Goal: Task Accomplishment & Management: Manage account settings

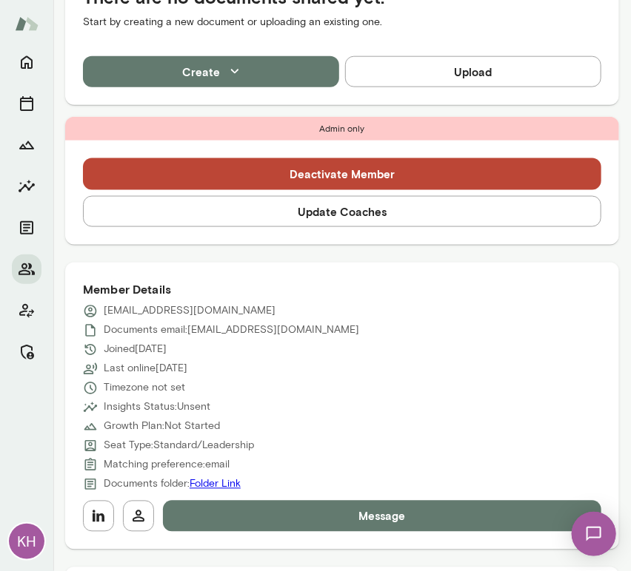
scroll to position [409, 0]
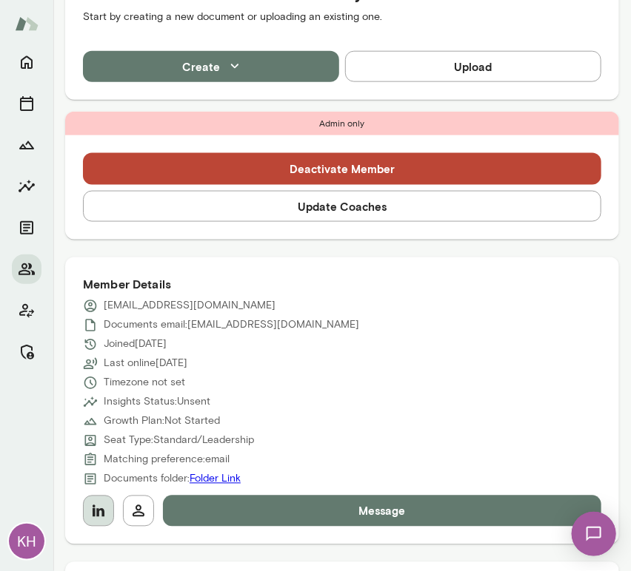
click at [101, 505] on icon "button" at bounding box center [99, 512] width 18 height 18
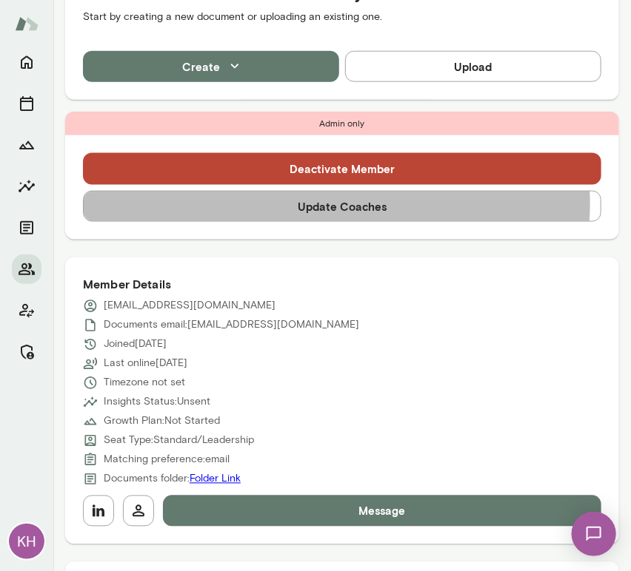
click at [313, 204] on button "Update Coaches" at bounding box center [342, 206] width 518 height 31
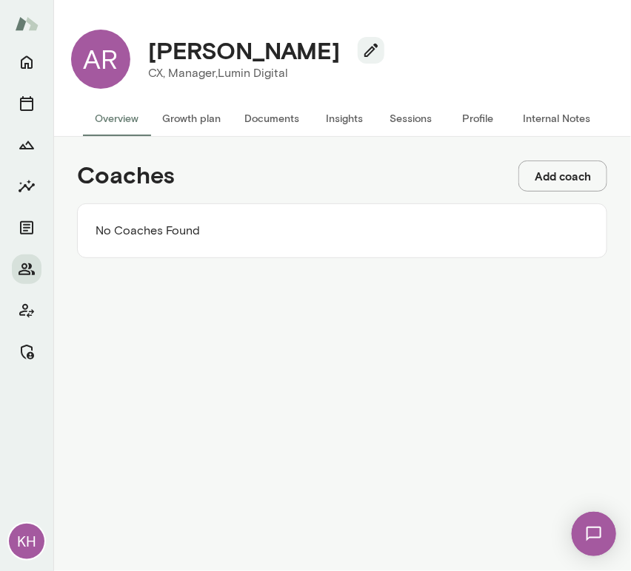
click at [545, 175] on button "Add coach" at bounding box center [562, 176] width 89 height 31
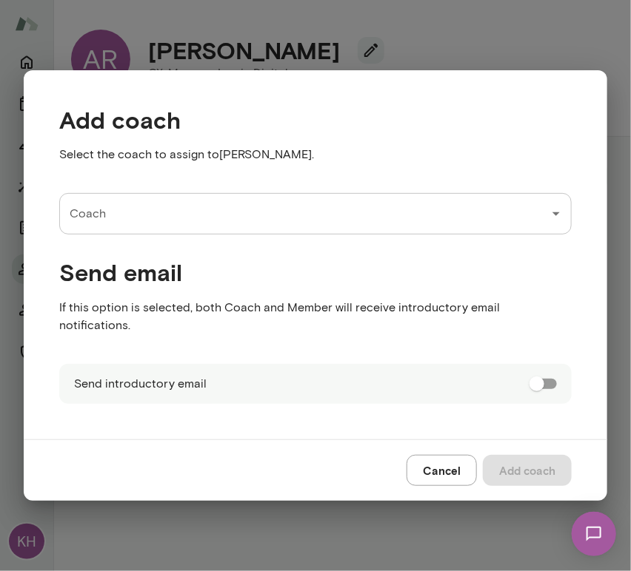
click at [126, 218] on input "Coach" at bounding box center [304, 214] width 477 height 28
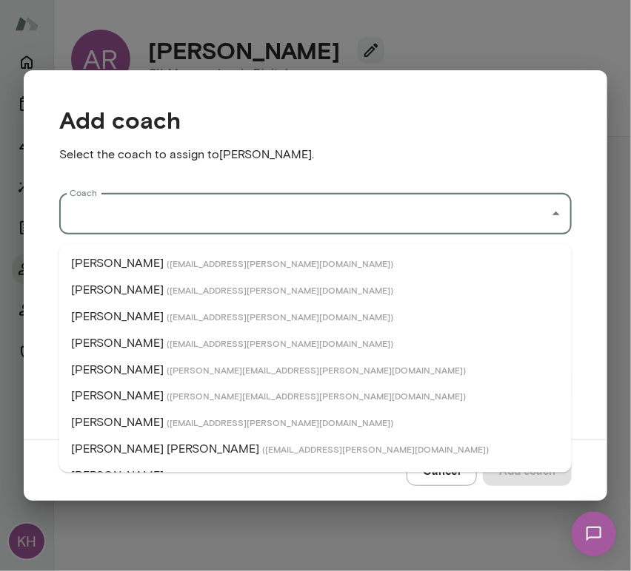
type input "*"
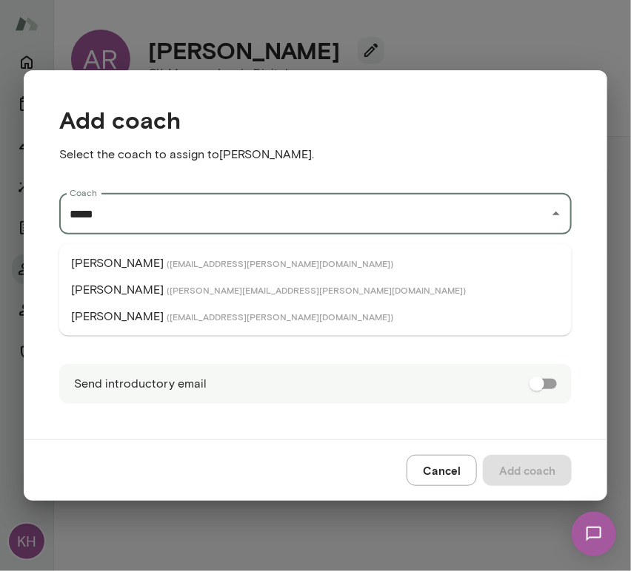
click at [137, 269] on p "David McPherson" at bounding box center [117, 264] width 93 height 18
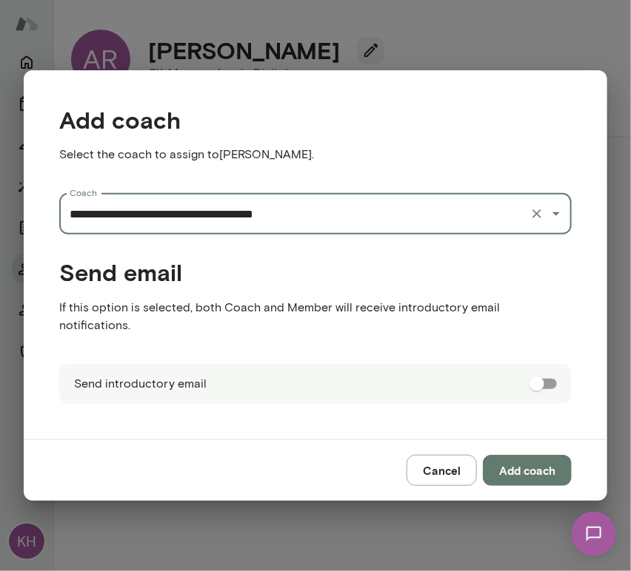
type input "**********"
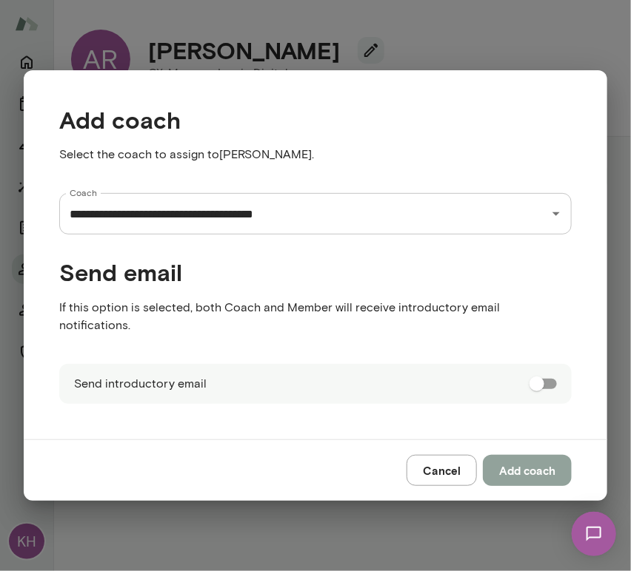
click at [527, 455] on button "Add coach" at bounding box center [527, 470] width 89 height 31
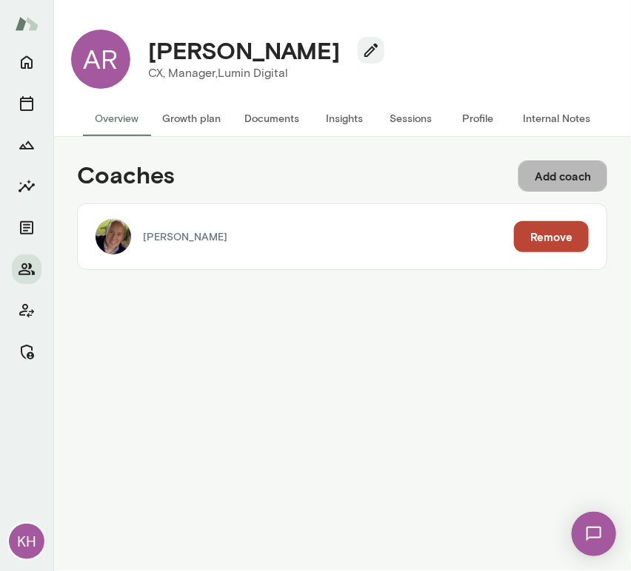
click at [581, 175] on button "Add coach" at bounding box center [562, 176] width 89 height 31
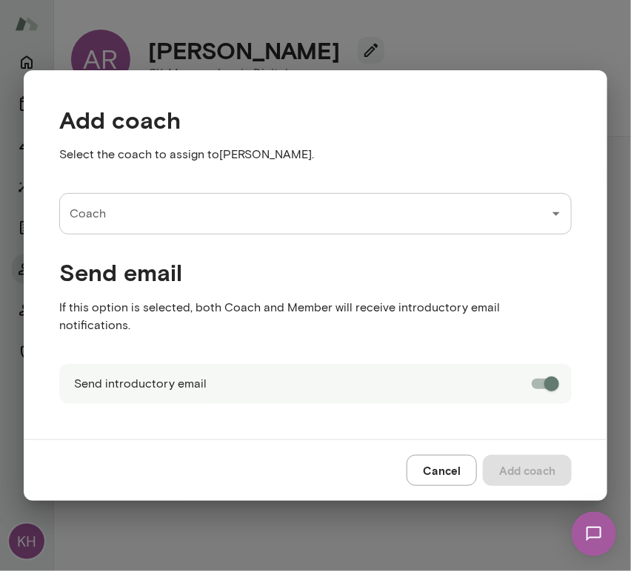
click at [296, 220] on input "Coach" at bounding box center [304, 214] width 477 height 28
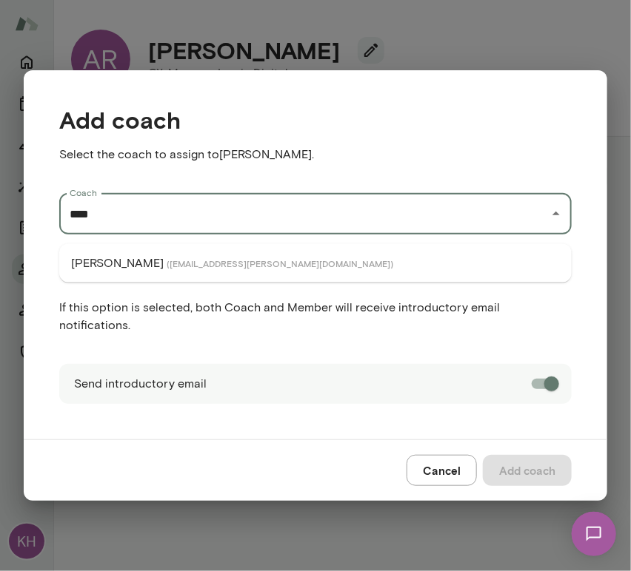
click at [283, 261] on li "Jarvis Harris ( jarvisharris@mento.co )" at bounding box center [315, 263] width 512 height 27
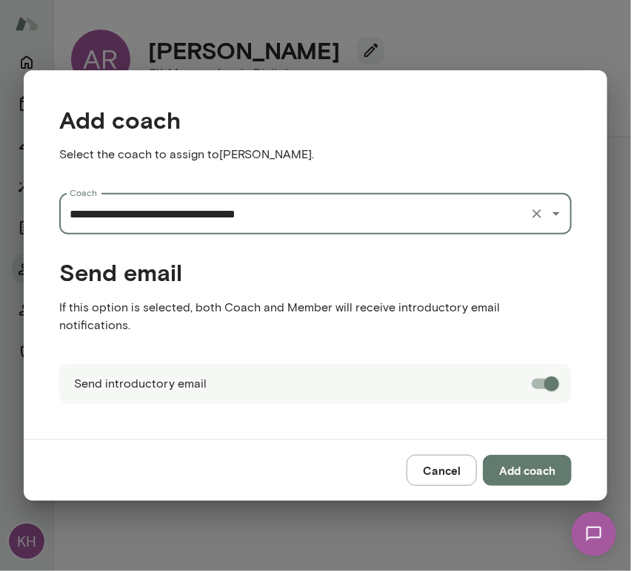
type input "**********"
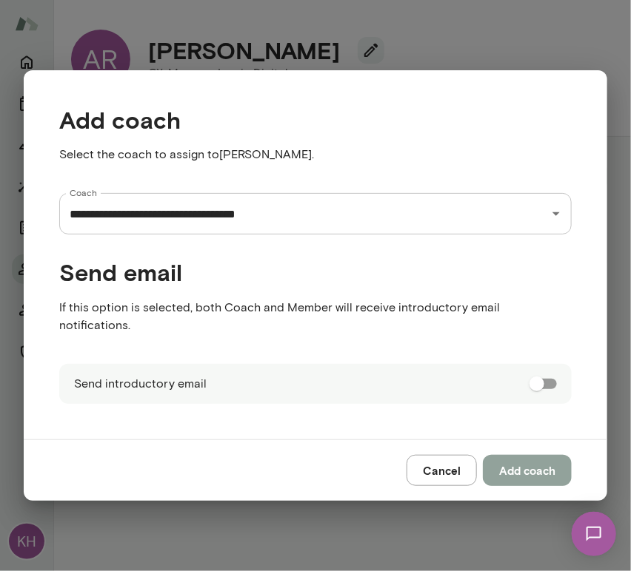
click at [539, 470] on button "Add coach" at bounding box center [527, 470] width 89 height 31
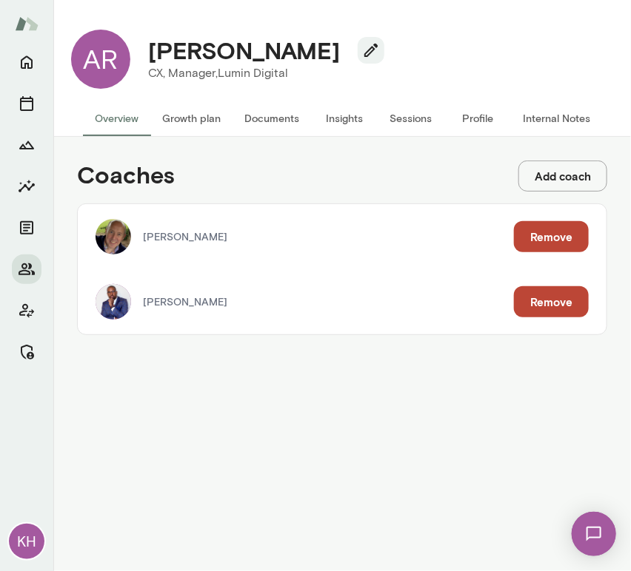
click at [555, 174] on button "Add coach" at bounding box center [562, 176] width 89 height 31
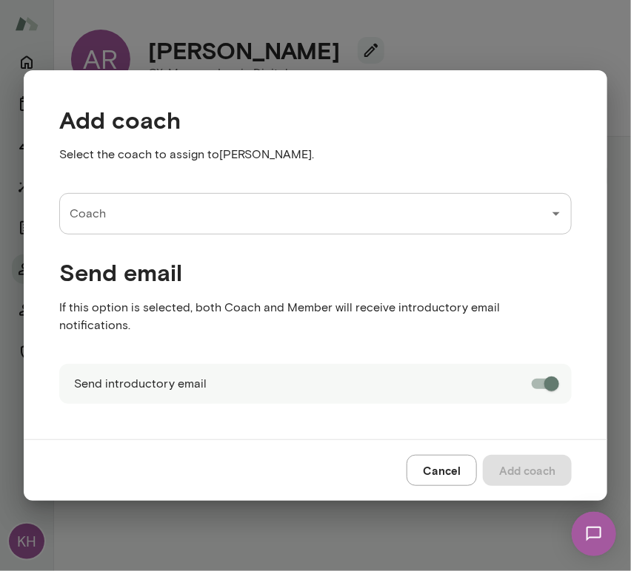
click at [133, 225] on input "Coach" at bounding box center [304, 214] width 477 height 28
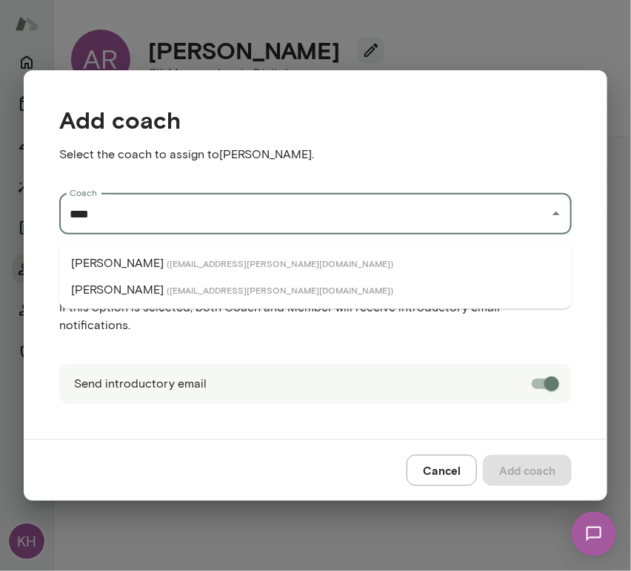
click at [135, 264] on p "Adam Griffin" at bounding box center [117, 264] width 93 height 18
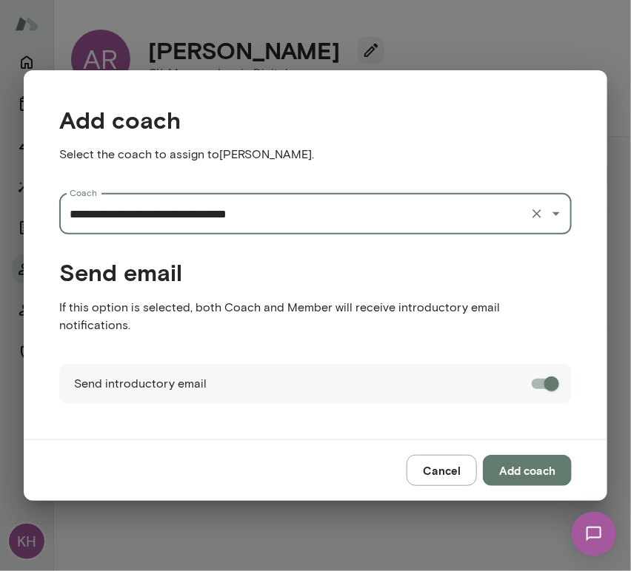
type input "**********"
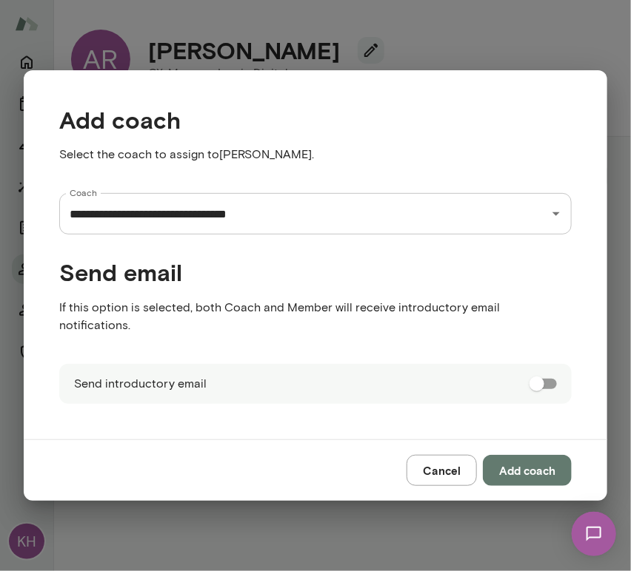
click at [540, 463] on button "Add coach" at bounding box center [527, 470] width 89 height 31
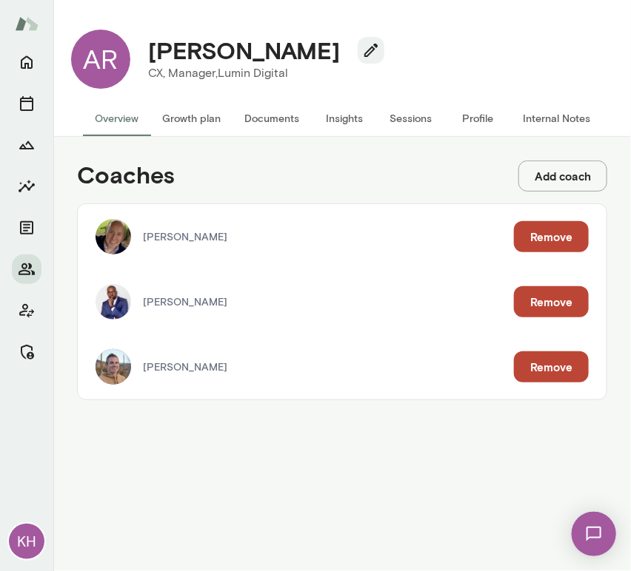
click at [554, 124] on button "Internal Notes" at bounding box center [556, 119] width 91 height 36
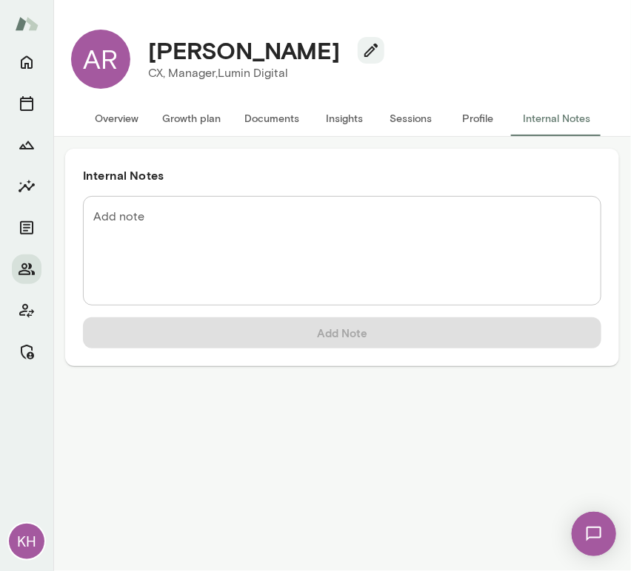
click at [136, 212] on textarea "Add note" at bounding box center [341, 251] width 497 height 85
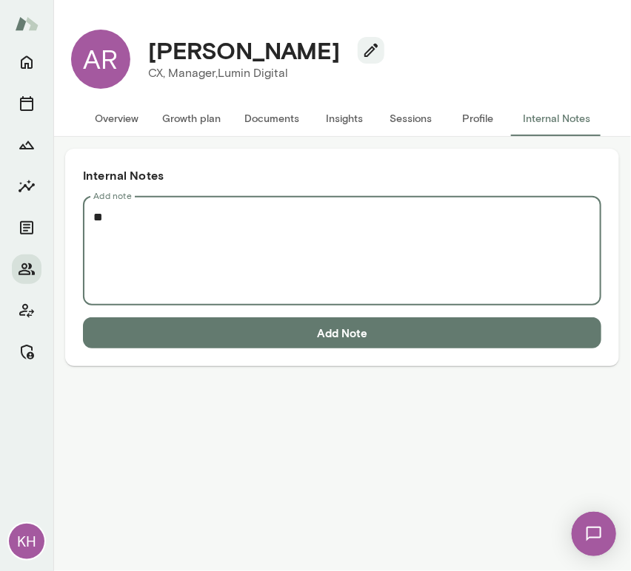
type textarea "*"
click at [122, 244] on textarea "**********" at bounding box center [341, 251] width 497 height 85
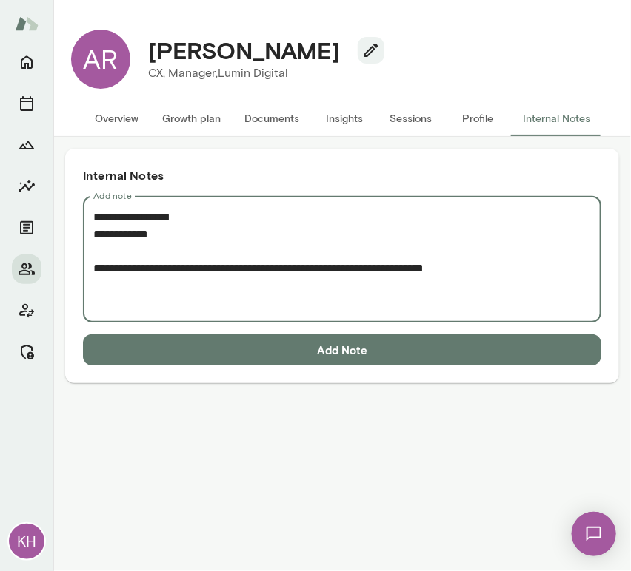
paste textarea "**********"
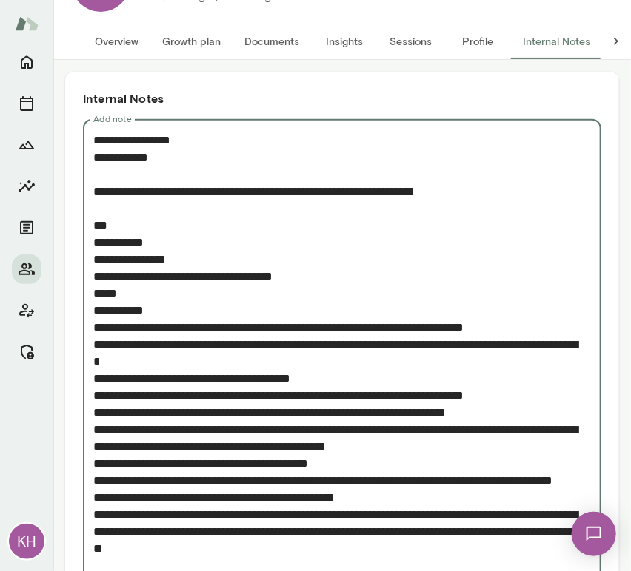
click at [474, 189] on textarea "Add note" at bounding box center [336, 353] width 486 height 443
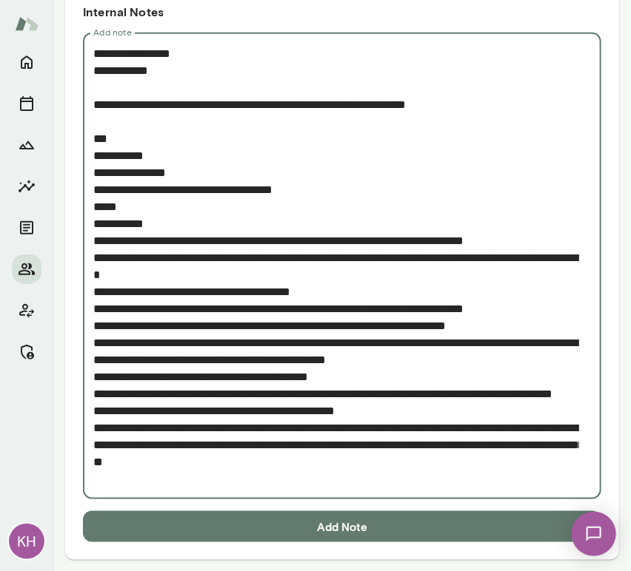
type textarea "**********"
click at [294, 526] on button "Add Note" at bounding box center [342, 526] width 518 height 31
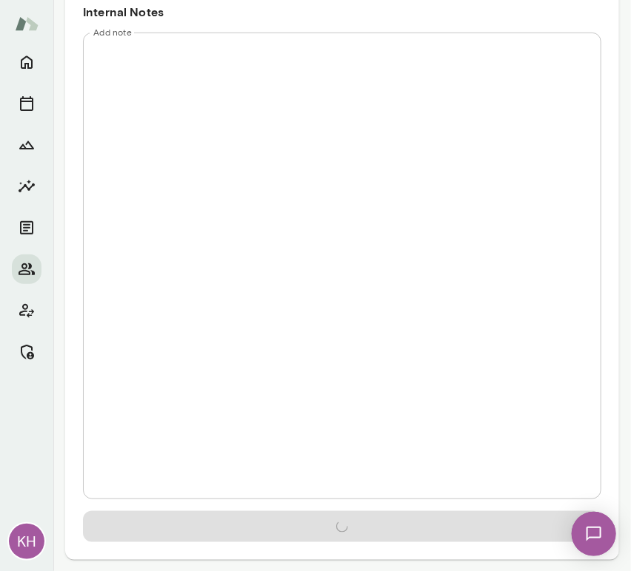
scroll to position [0, 0]
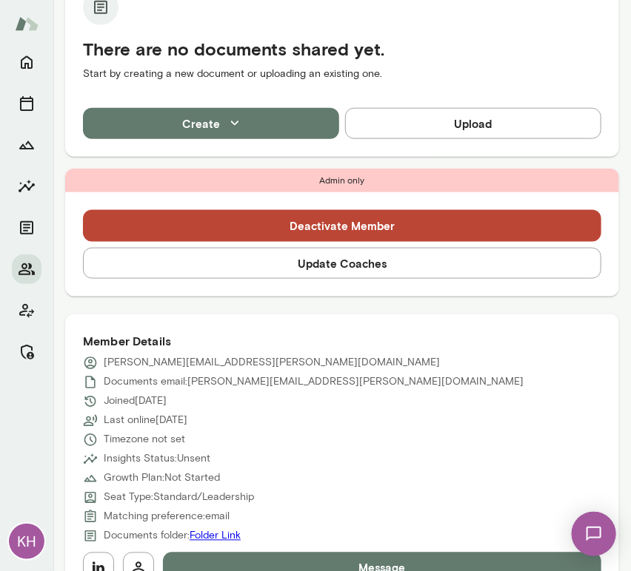
scroll to position [355, 0]
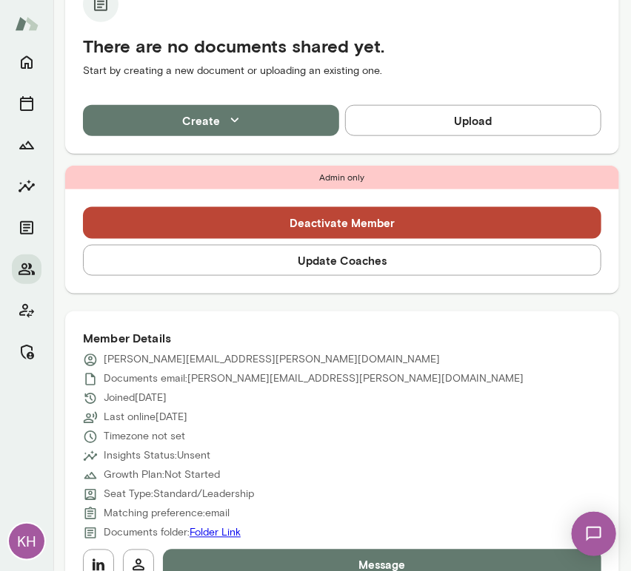
click at [198, 261] on button "Update Coaches" at bounding box center [342, 260] width 518 height 31
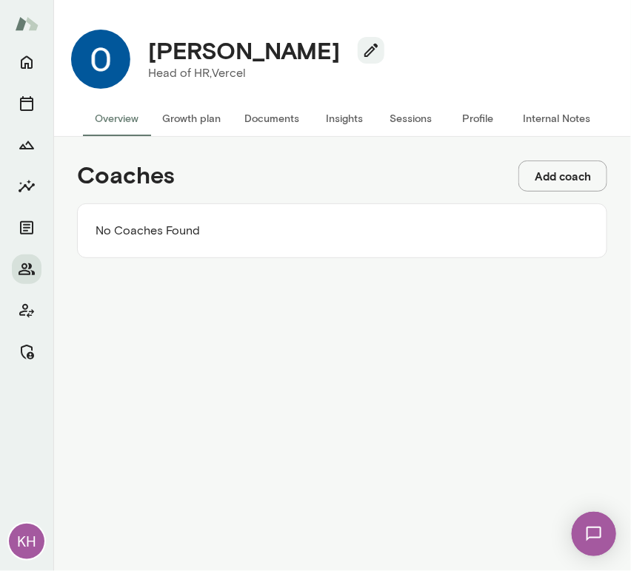
click at [543, 184] on button "Add coach" at bounding box center [562, 176] width 89 height 31
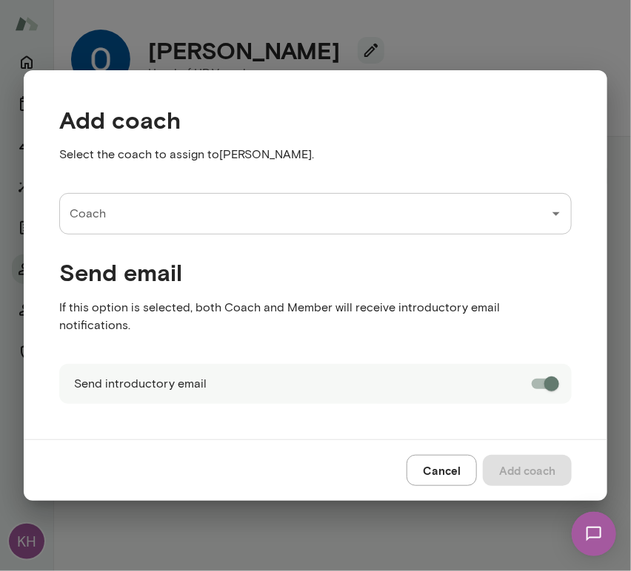
click at [219, 221] on input "Coach" at bounding box center [304, 214] width 477 height 28
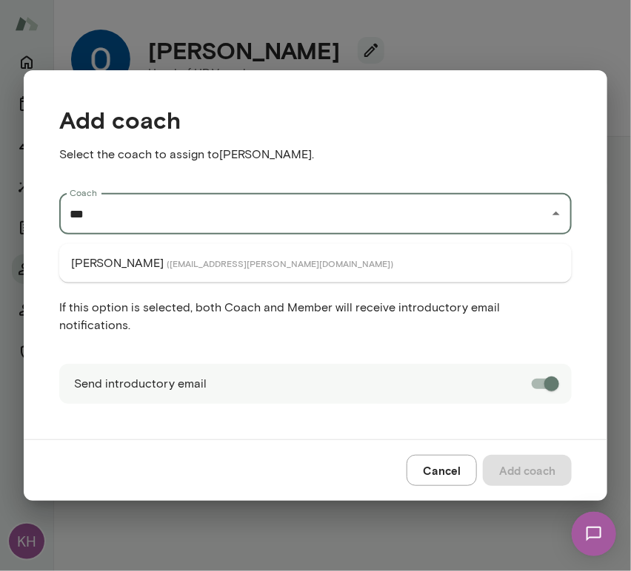
click at [211, 258] on span "( trewright@mento.co )" at bounding box center [280, 264] width 226 height 12
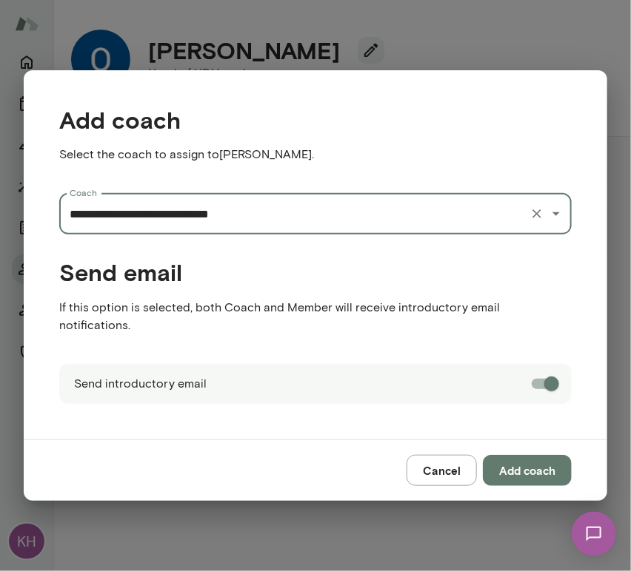
type input "**********"
click at [540, 457] on button "Add coach" at bounding box center [527, 470] width 89 height 31
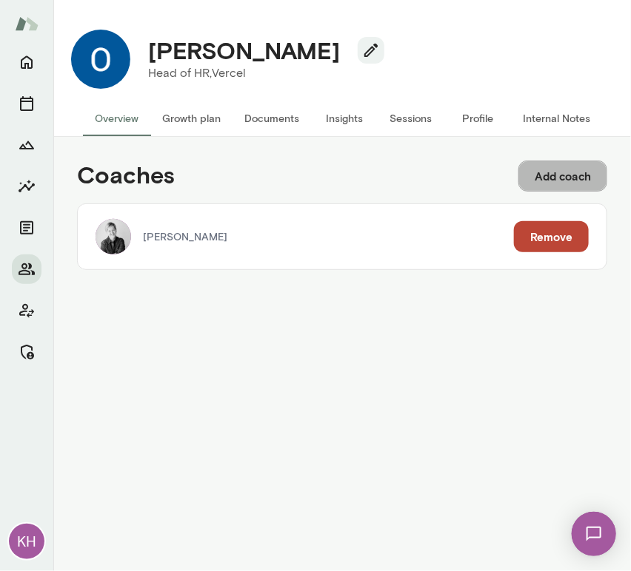
click at [560, 187] on button "Add coach" at bounding box center [562, 176] width 89 height 31
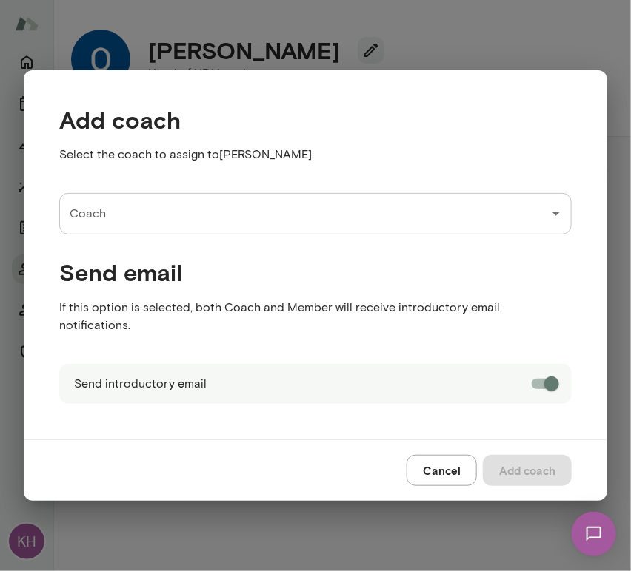
click at [297, 228] on input "Coach" at bounding box center [304, 214] width 477 height 28
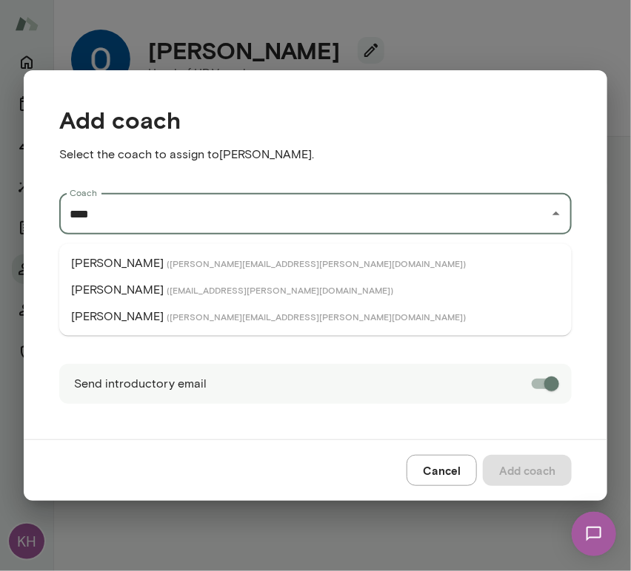
click at [232, 281] on li "Jennifer Alvarez ( jenniferalvarez@mento.co )" at bounding box center [315, 290] width 512 height 27
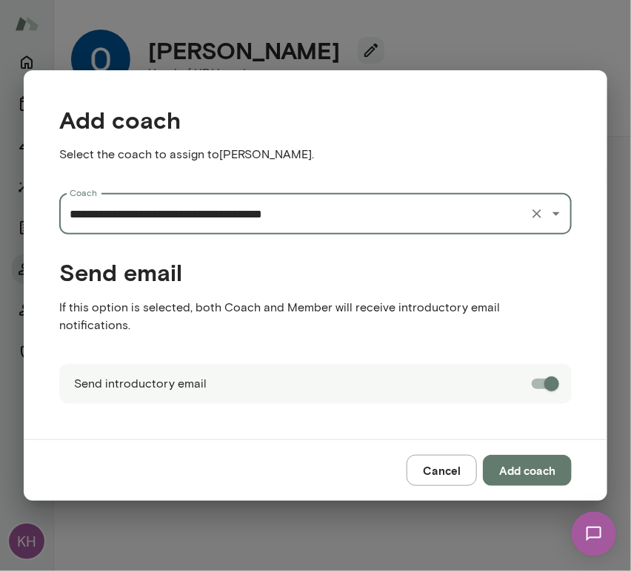
type input "**********"
click at [519, 459] on button "Add coach" at bounding box center [527, 470] width 89 height 31
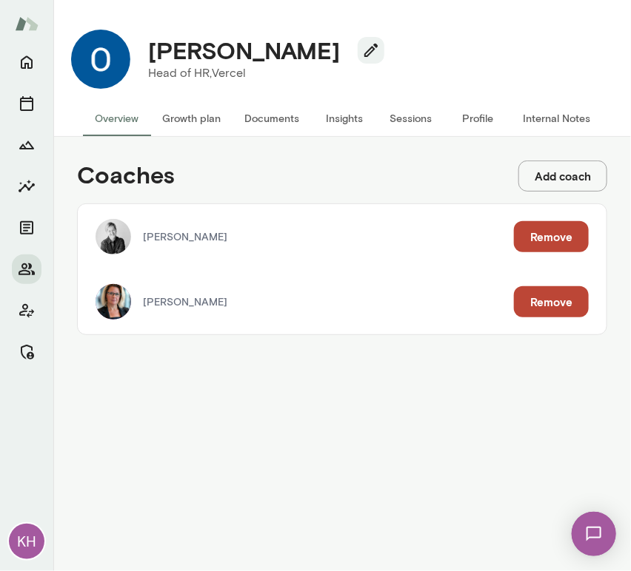
click at [545, 123] on button "Internal Notes" at bounding box center [556, 119] width 91 height 36
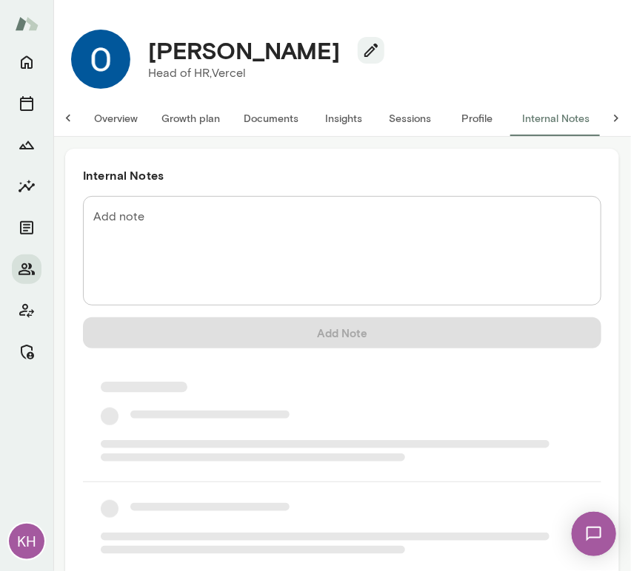
scroll to position [0, 12]
click at [138, 235] on textarea "Add note" at bounding box center [341, 251] width 497 height 85
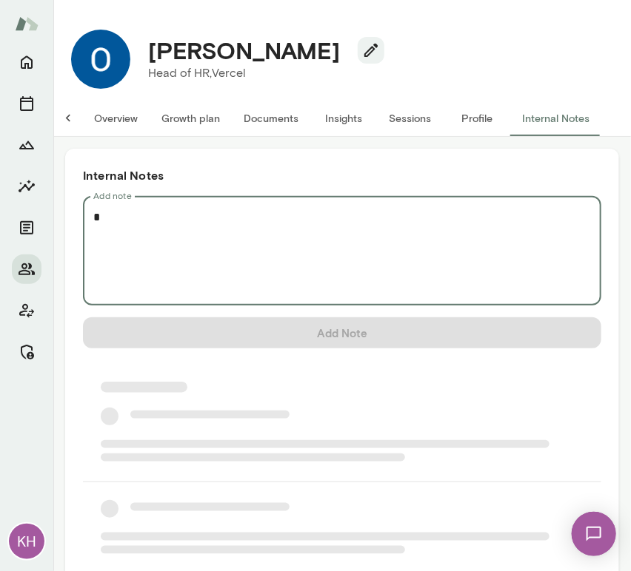
scroll to position [0, 0]
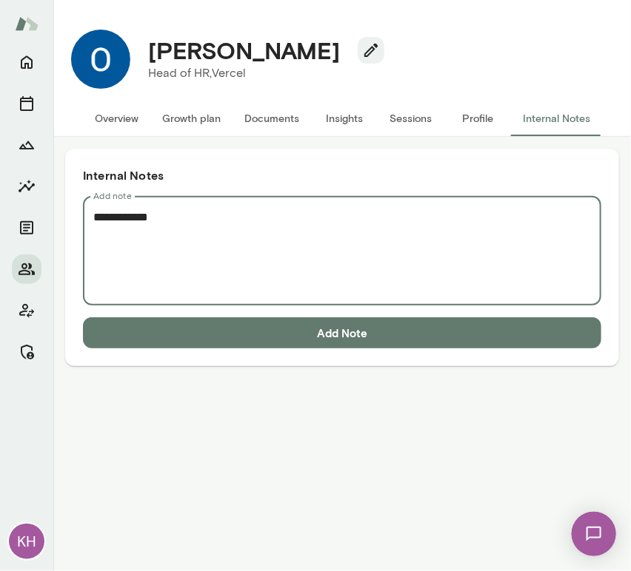
paste textarea "**********"
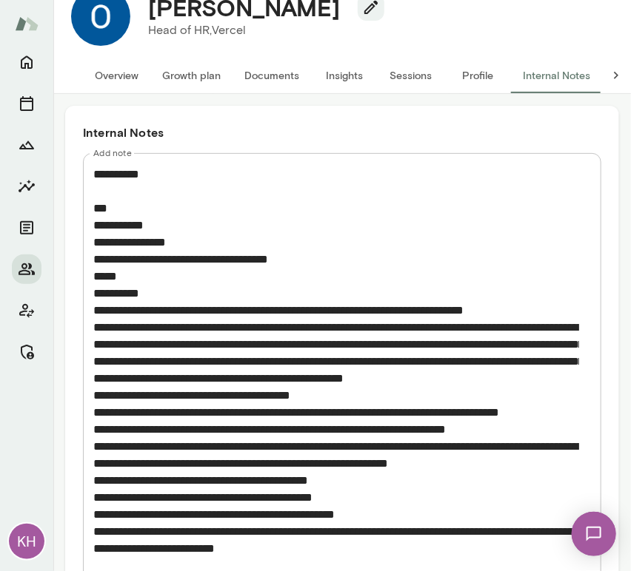
click at [115, 185] on textarea "Add note" at bounding box center [336, 370] width 486 height 409
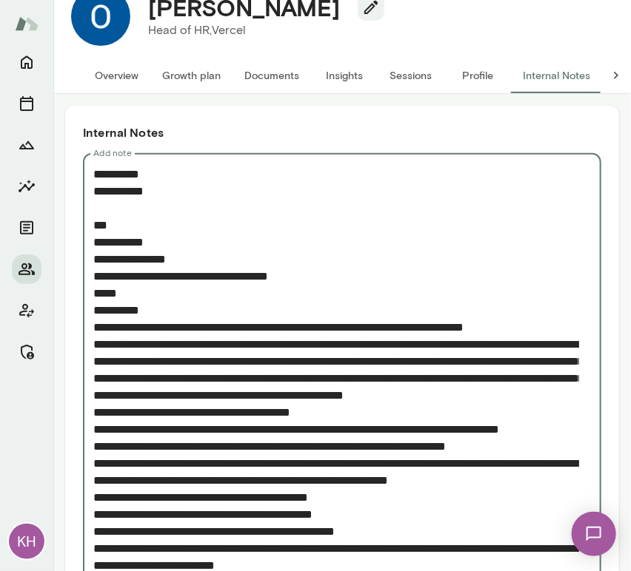
scroll to position [147, 0]
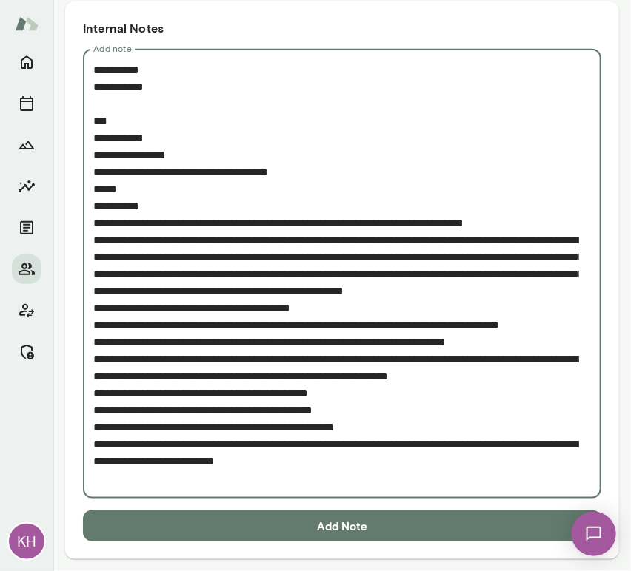
type textarea "**********"
click at [237, 519] on button "Add Note" at bounding box center [342, 526] width 518 height 31
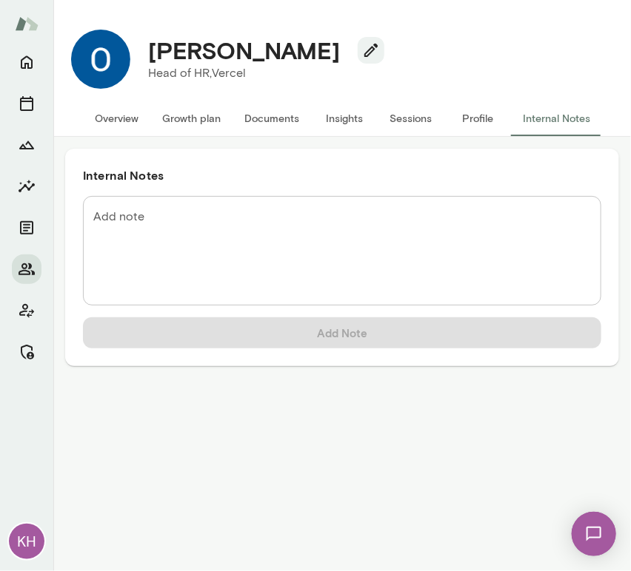
scroll to position [0, 0]
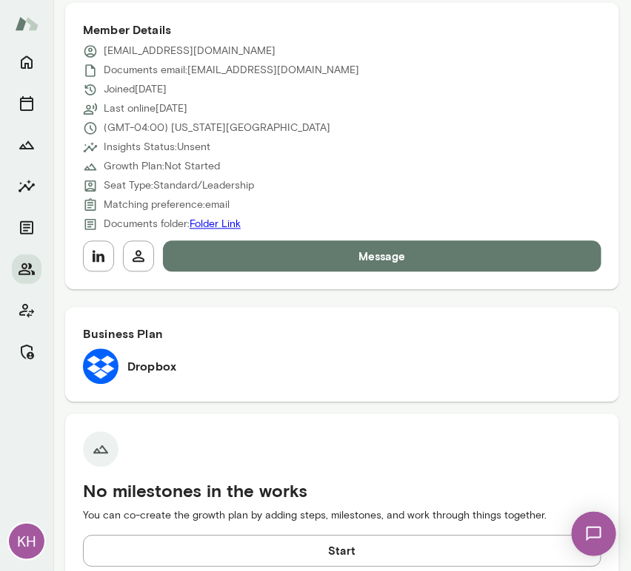
scroll to position [665, 0]
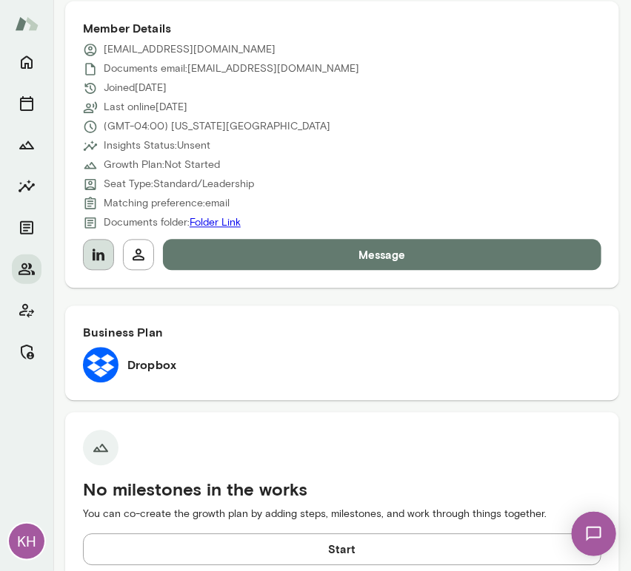
click at [101, 253] on icon "button" at bounding box center [99, 255] width 12 height 12
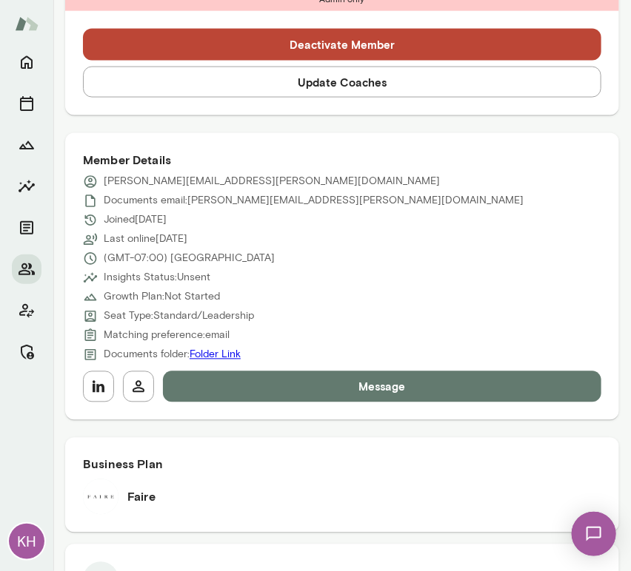
scroll to position [545, 0]
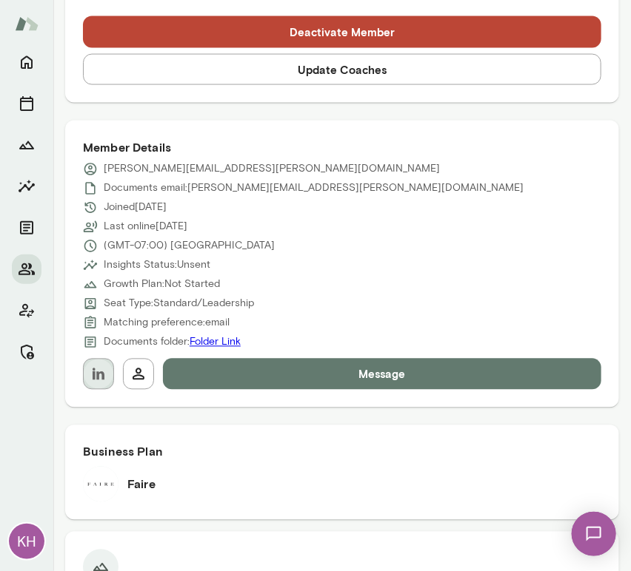
click at [99, 363] on button "button" at bounding box center [98, 374] width 31 height 31
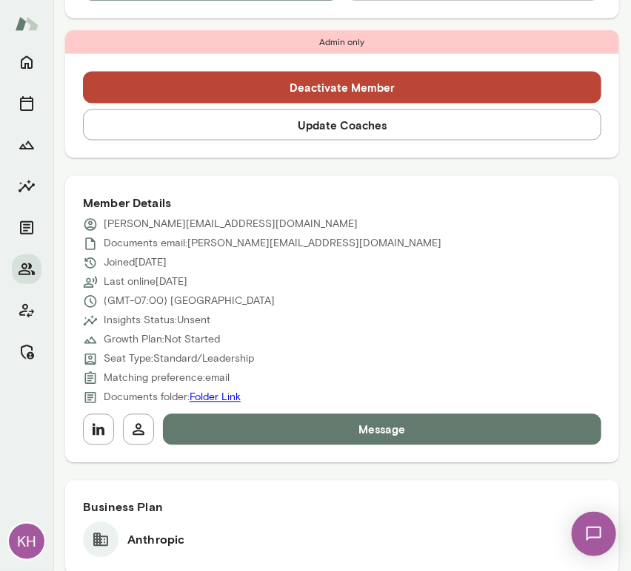
scroll to position [492, 0]
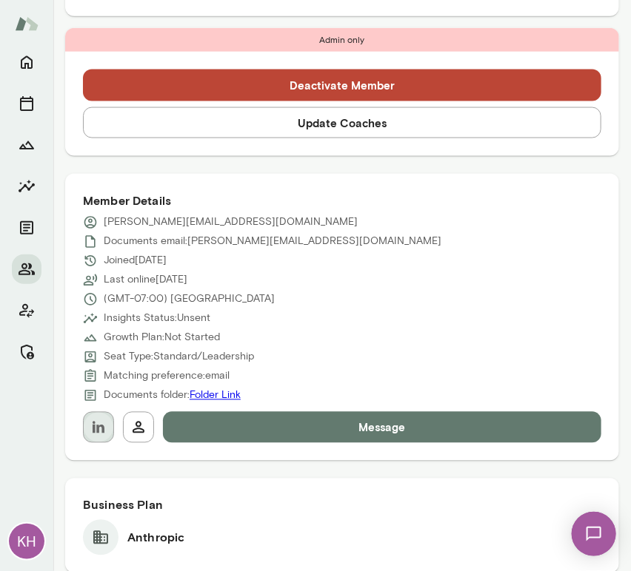
click at [101, 425] on icon "button" at bounding box center [99, 428] width 12 height 12
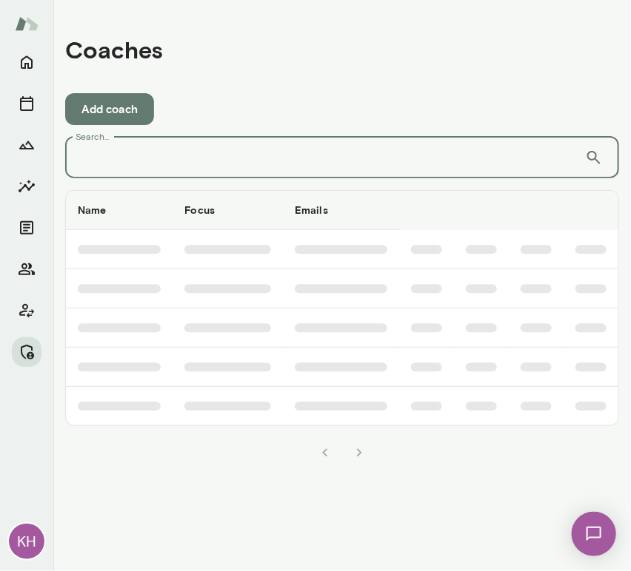
click at [198, 152] on input "Search..." at bounding box center [325, 157] width 520 height 41
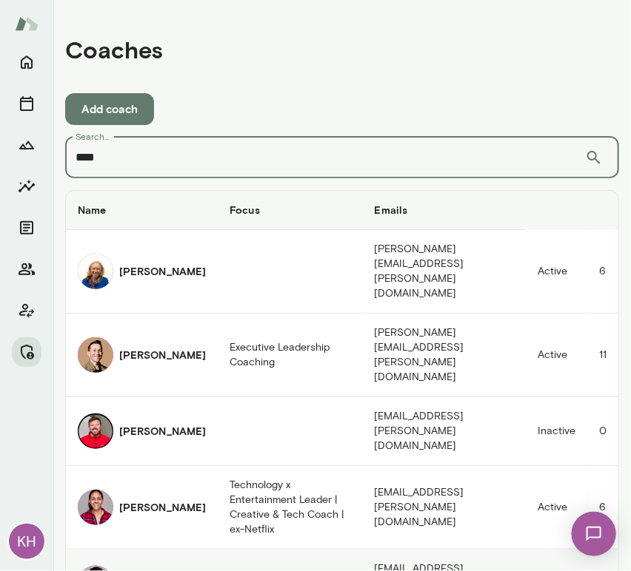
type input "****"
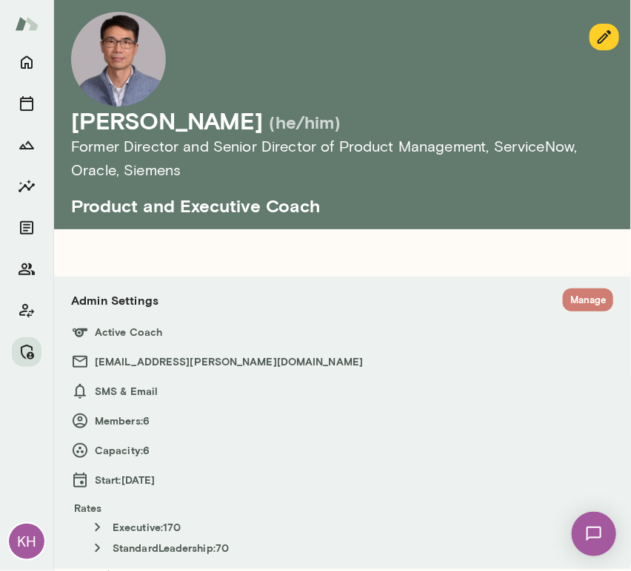
click at [574, 295] on button "Manage" at bounding box center [588, 300] width 50 height 23
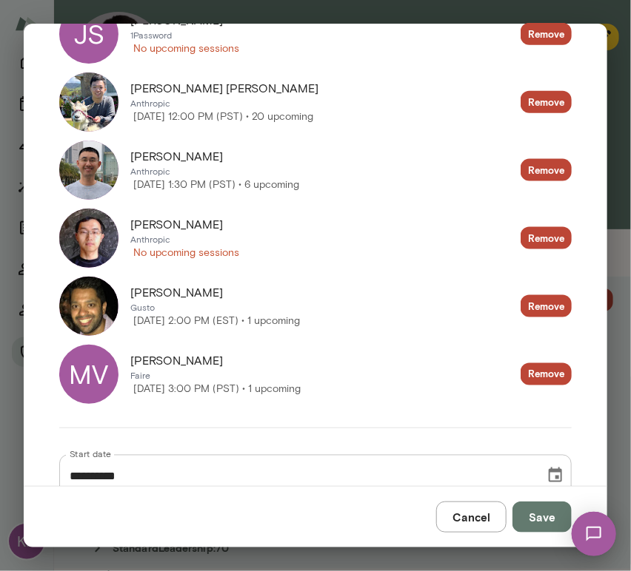
scroll to position [411, 0]
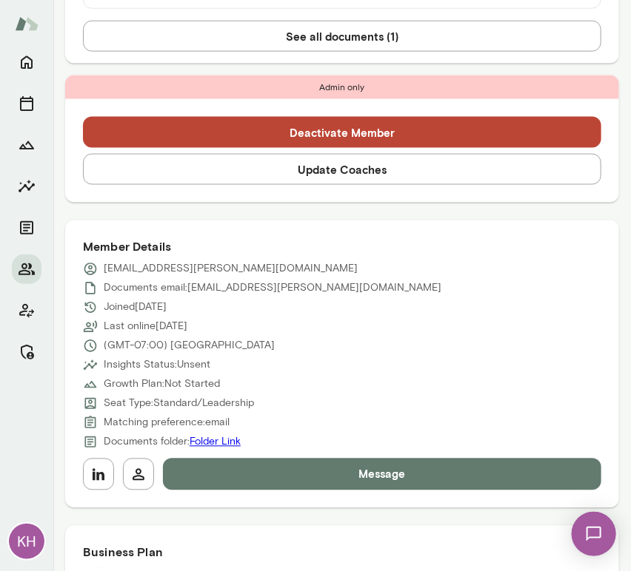
scroll to position [511, 0]
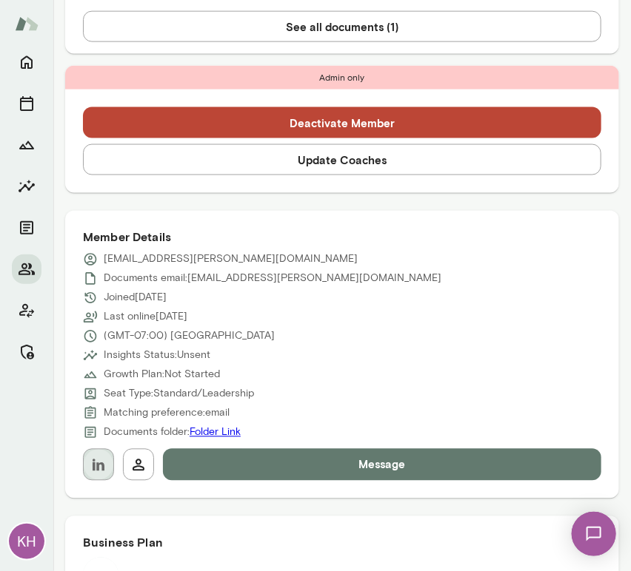
click at [99, 465] on icon "button" at bounding box center [99, 466] width 18 height 18
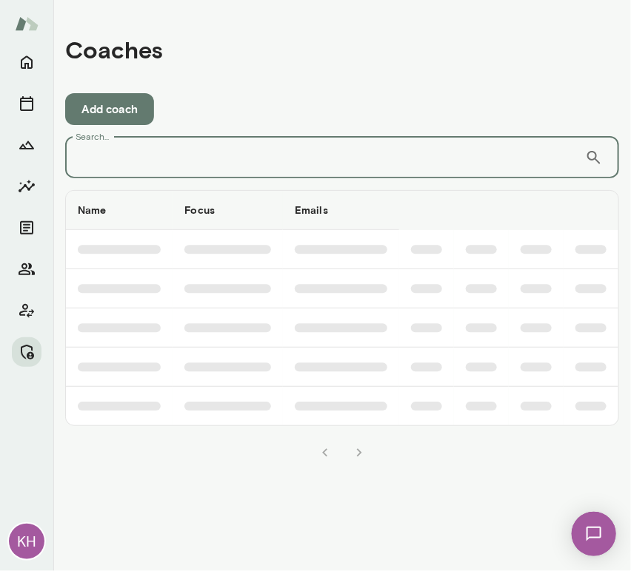
click at [372, 148] on input "Search..." at bounding box center [325, 157] width 520 height 41
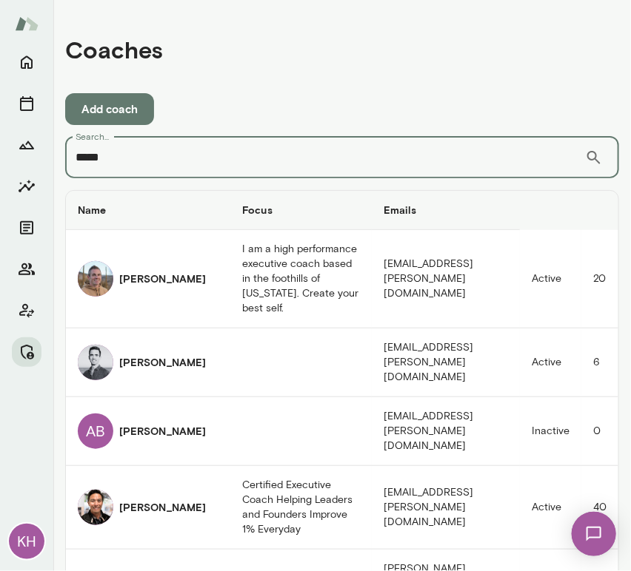
type input "******"
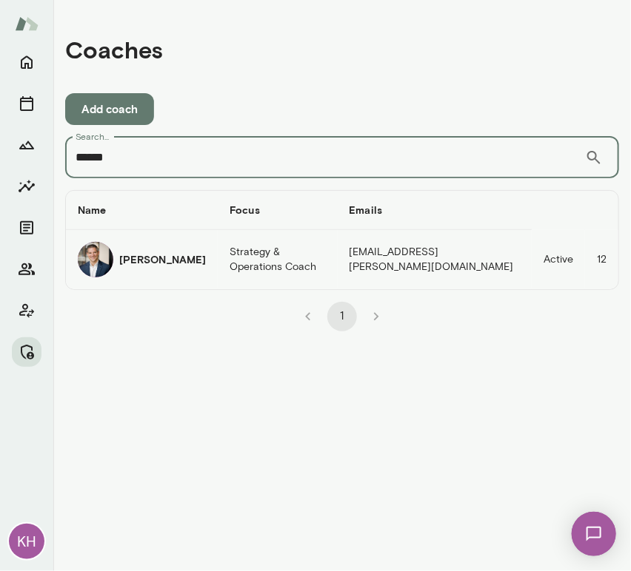
click at [116, 258] on div "Mark Zschocke" at bounding box center [142, 260] width 128 height 36
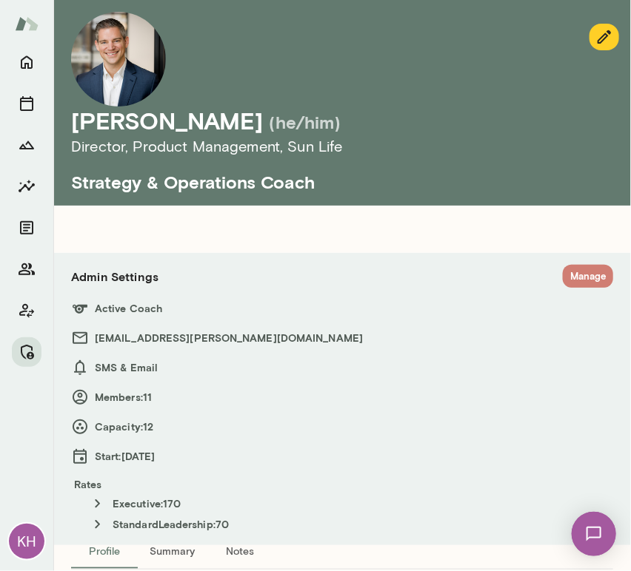
click at [568, 276] on button "Manage" at bounding box center [588, 276] width 50 height 23
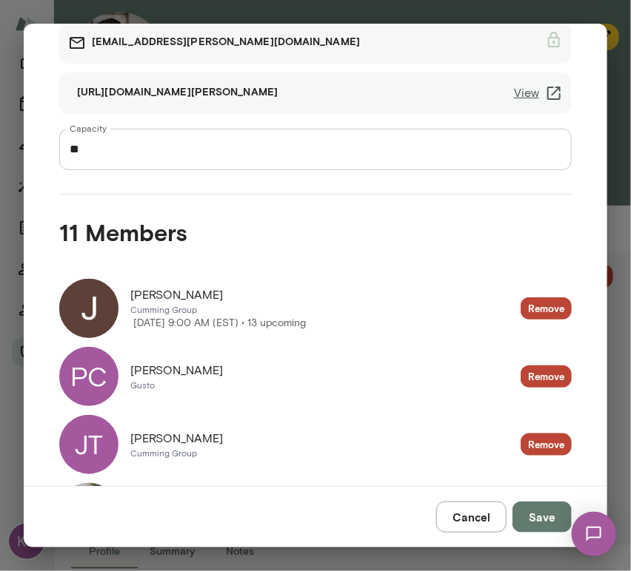
scroll to position [136, 0]
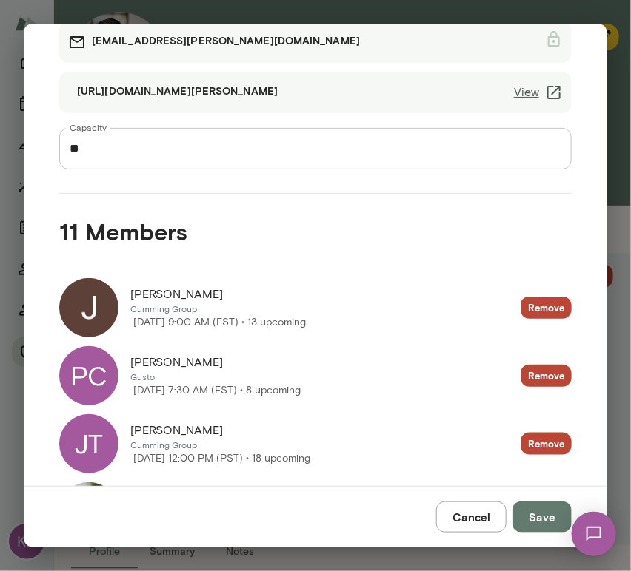
click at [474, 515] on button "Cancel" at bounding box center [471, 517] width 70 height 31
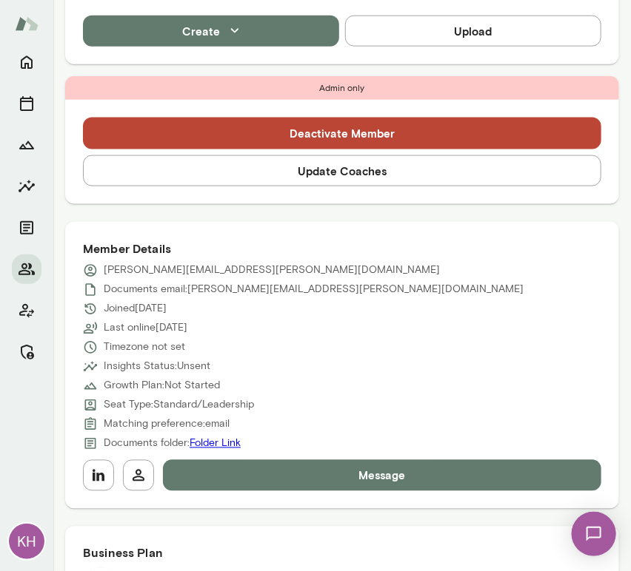
scroll to position [447, 0]
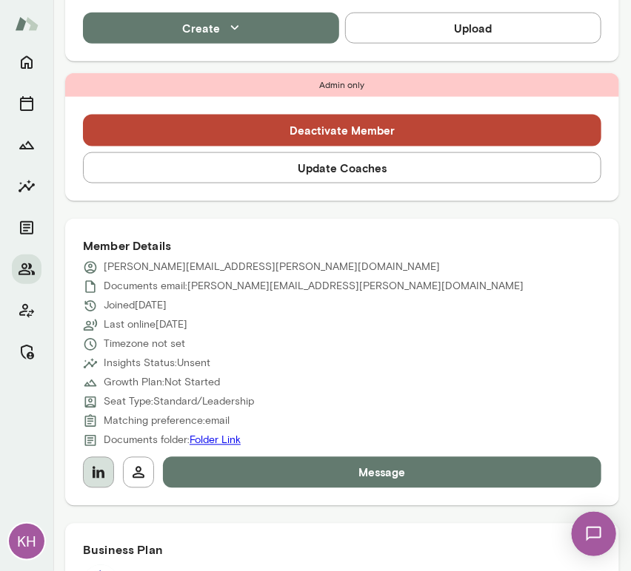
click at [90, 471] on icon "button" at bounding box center [99, 473] width 18 height 18
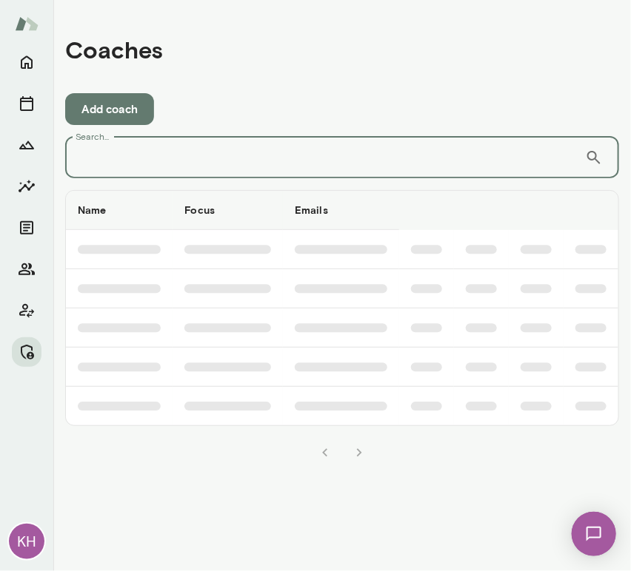
click at [323, 154] on input "Search..." at bounding box center [325, 157] width 520 height 41
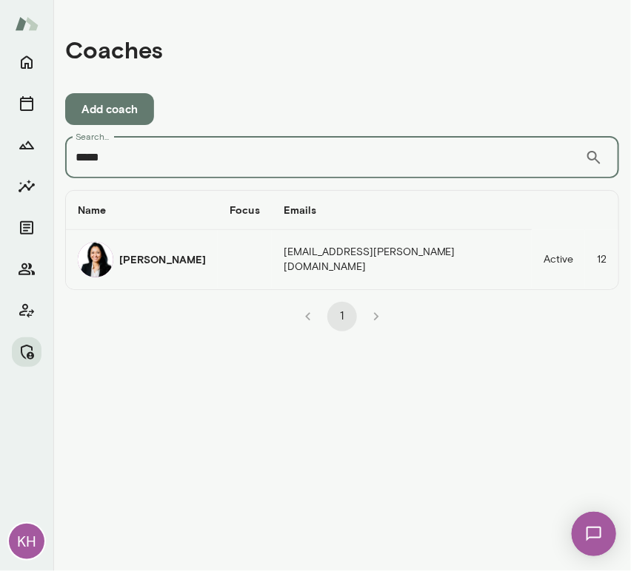
type input "*****"
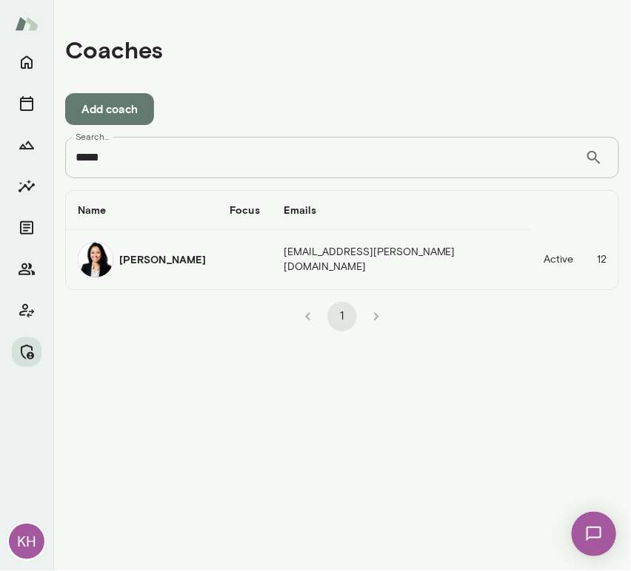
click at [161, 267] on div "Monica Aggarwal" at bounding box center [142, 260] width 128 height 36
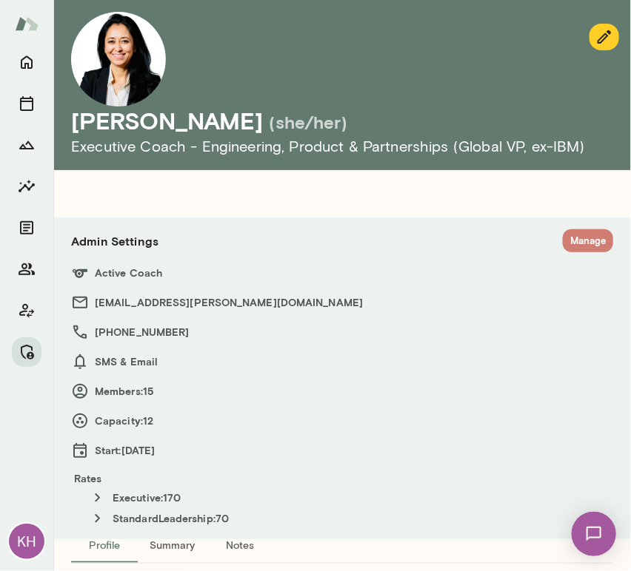
click at [578, 245] on button "Manage" at bounding box center [588, 240] width 50 height 23
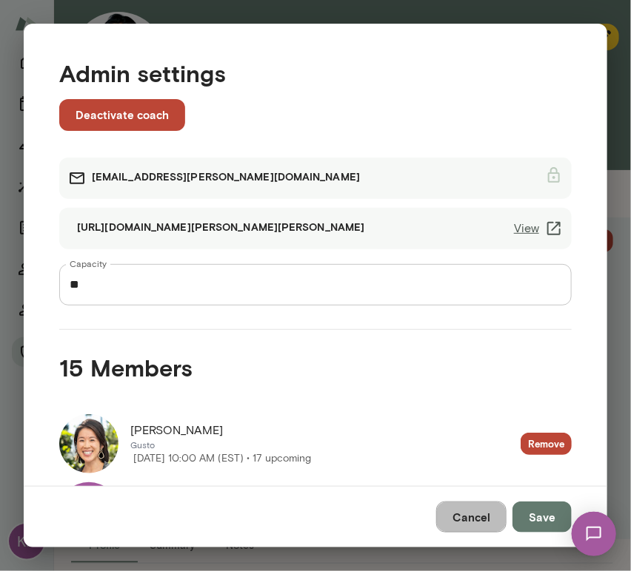
click at [471, 516] on button "Cancel" at bounding box center [471, 517] width 70 height 31
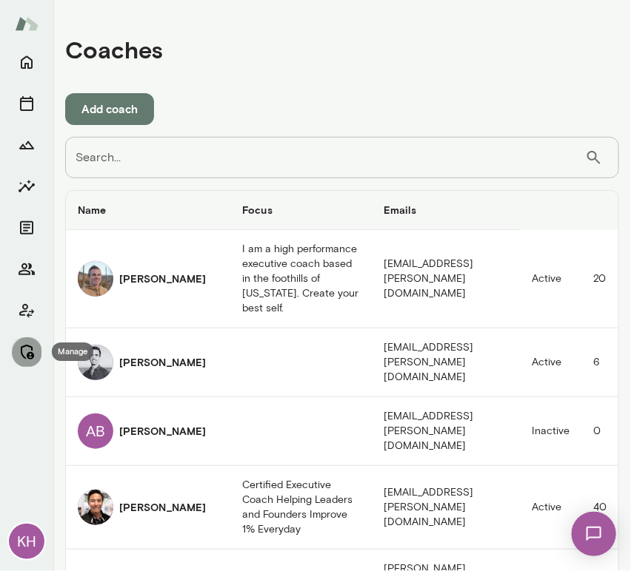
click at [24, 357] on icon "Manage" at bounding box center [27, 352] width 13 height 15
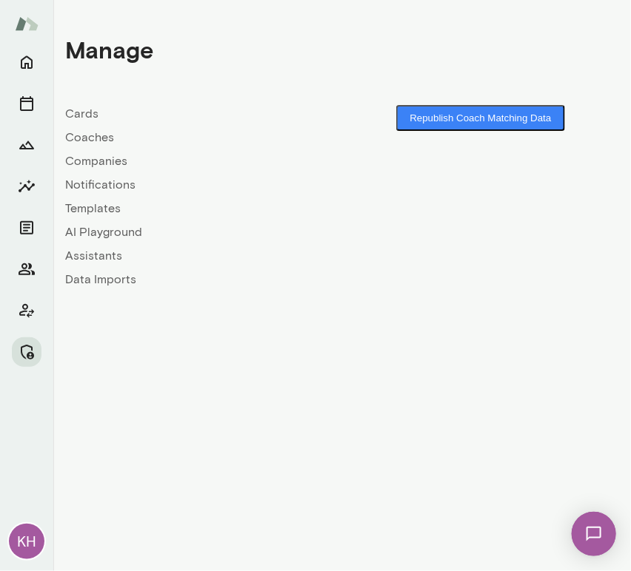
click at [104, 155] on link "Companies" at bounding box center [203, 161] width 277 height 18
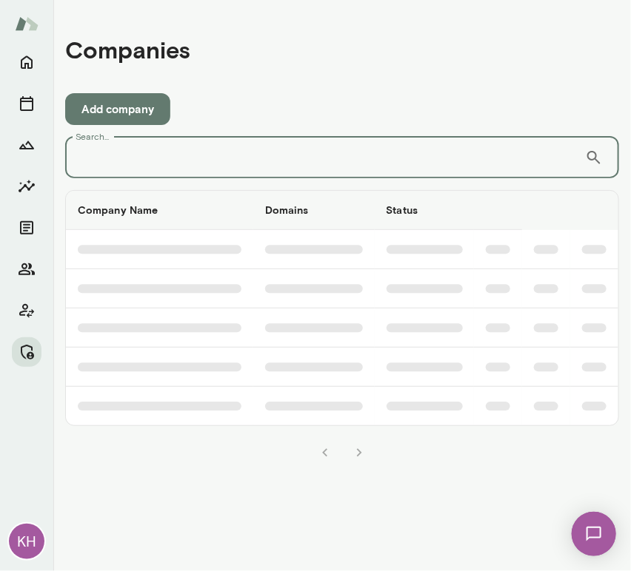
click at [104, 155] on input "Search..." at bounding box center [325, 157] width 520 height 41
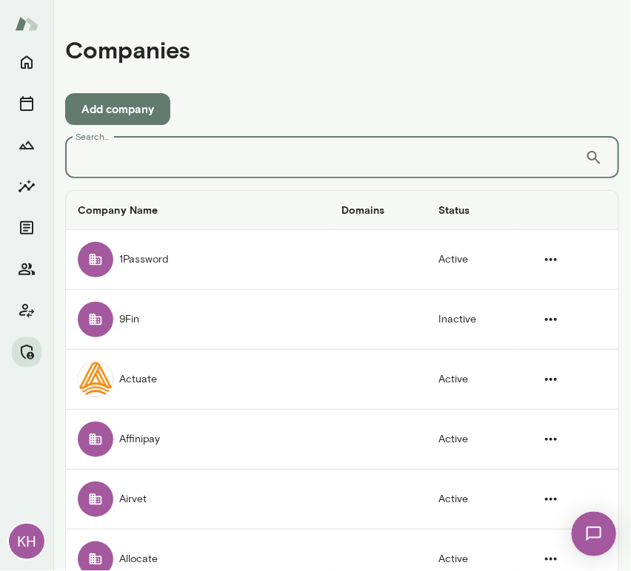
type input "*"
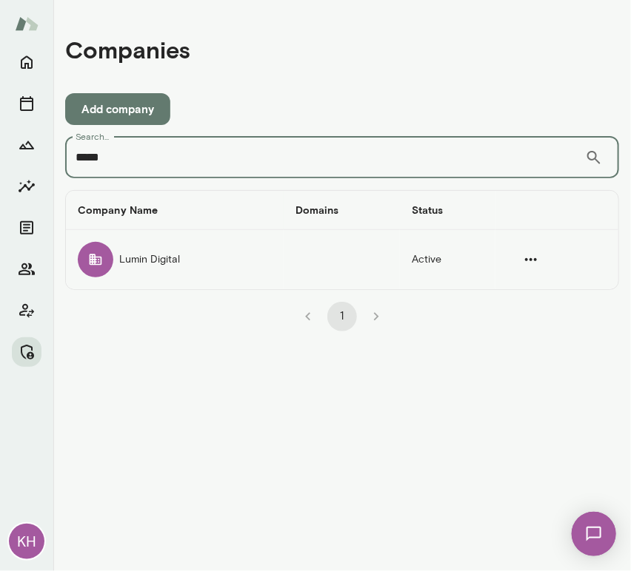
type input "*****"
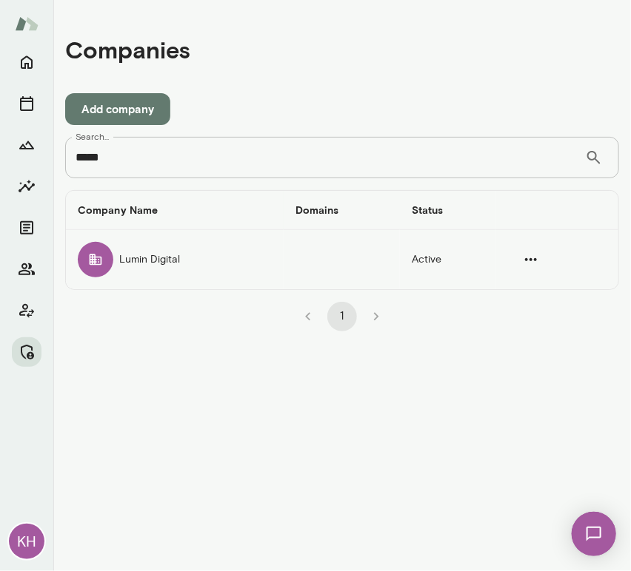
click at [110, 259] on div "companies table" at bounding box center [96, 260] width 36 height 36
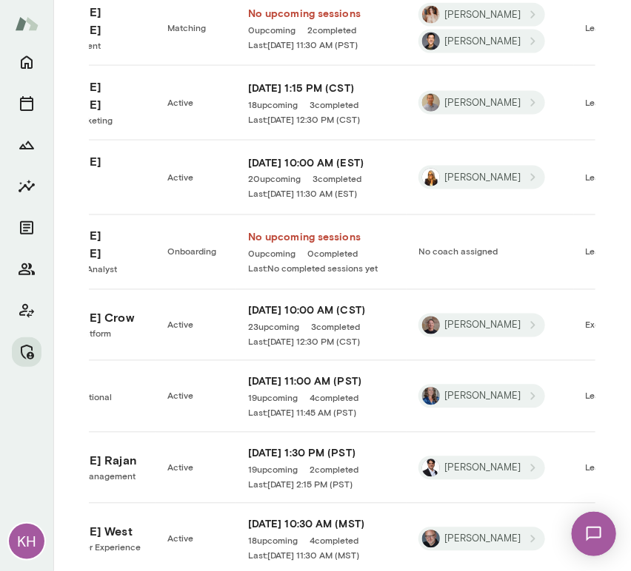
scroll to position [1996, 0]
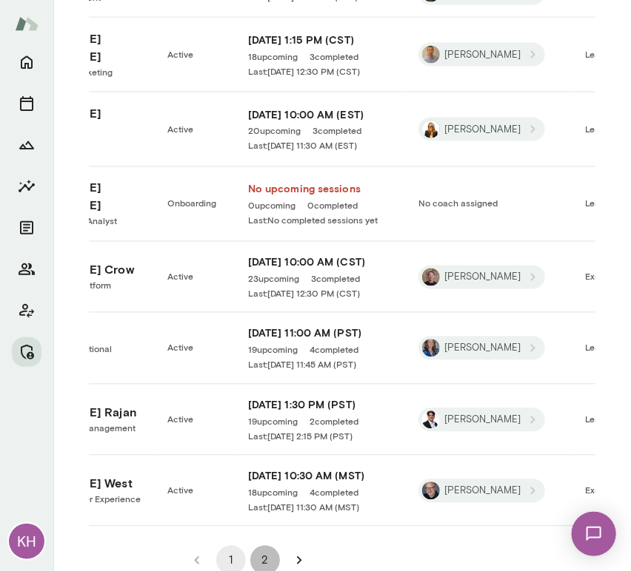
click at [259, 546] on button "2" at bounding box center [265, 561] width 30 height 30
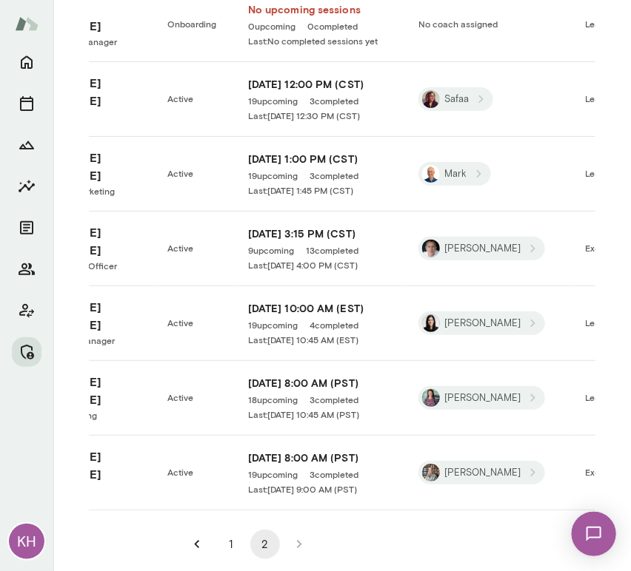
scroll to position [1391, 0]
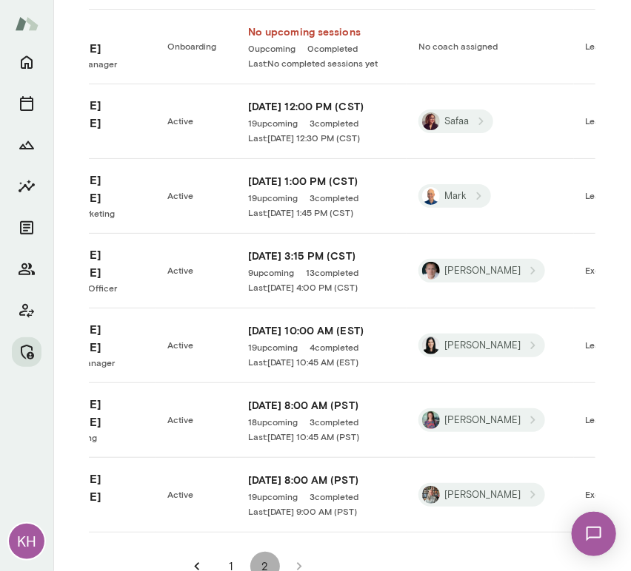
click at [258, 552] on button "2" at bounding box center [265, 567] width 30 height 30
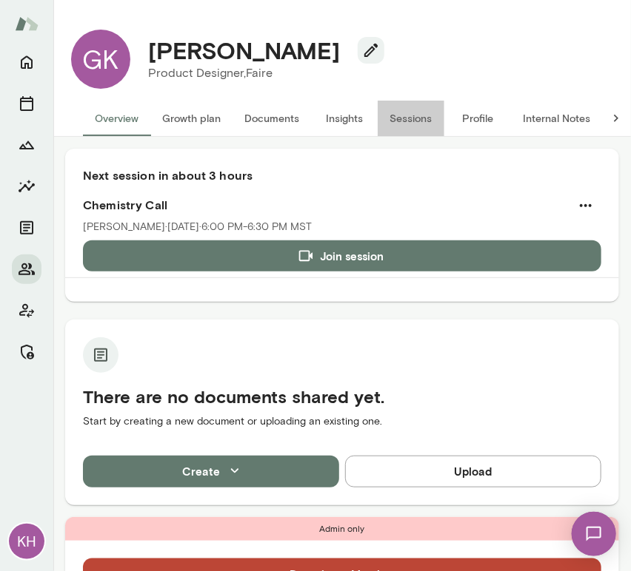
click at [400, 121] on button "Sessions" at bounding box center [410, 119] width 67 height 36
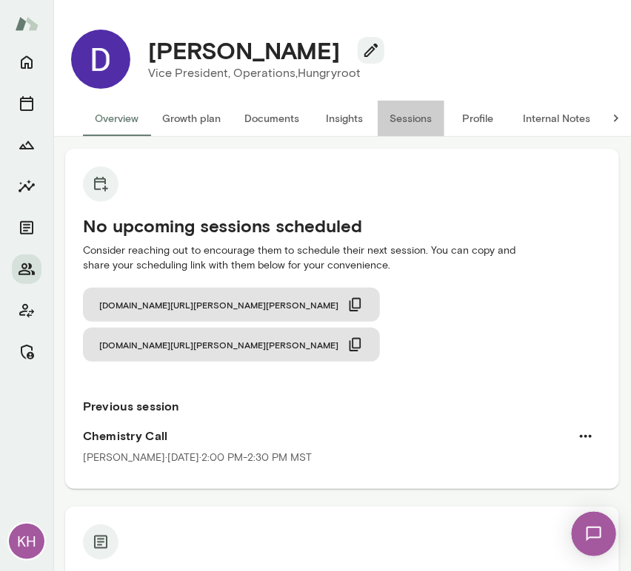
click at [426, 126] on button "Sessions" at bounding box center [410, 119] width 67 height 36
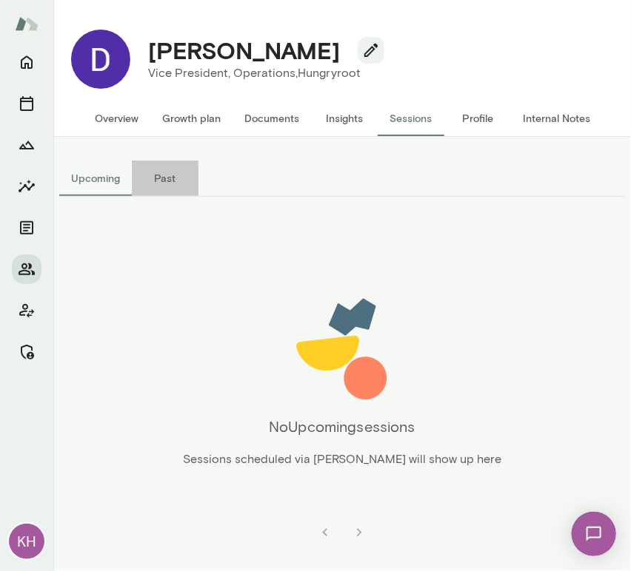
click at [182, 179] on button "Past" at bounding box center [165, 179] width 67 height 36
